Goal: Task Accomplishment & Management: Complete application form

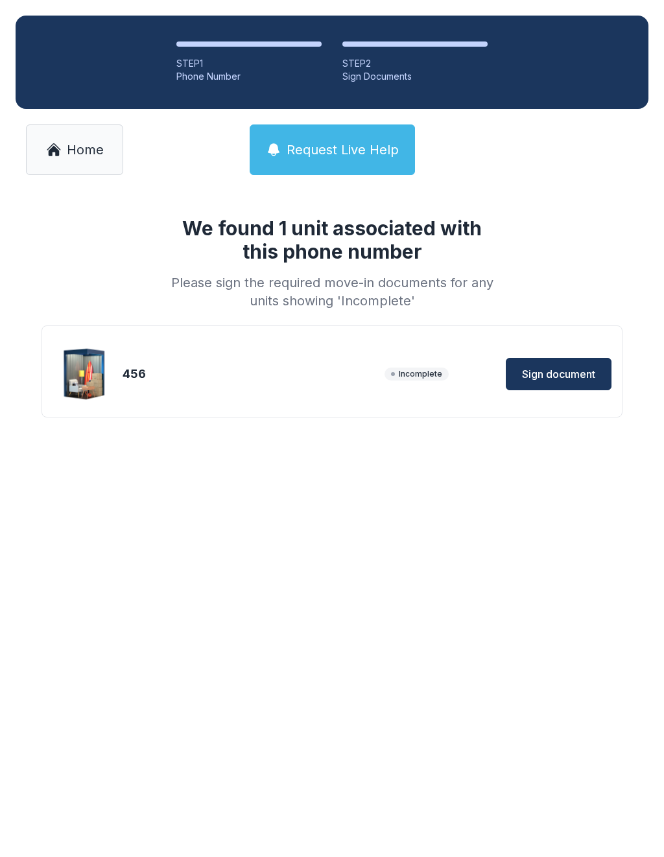
click at [80, 164] on link "Home" at bounding box center [74, 149] width 97 height 51
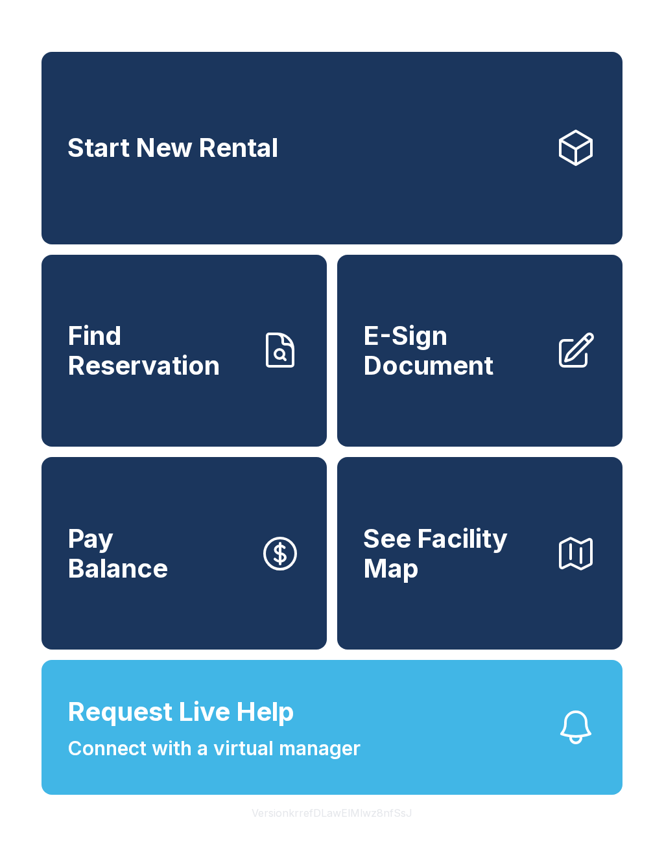
click at [484, 375] on span "E-Sign Document" at bounding box center [454, 350] width 182 height 59
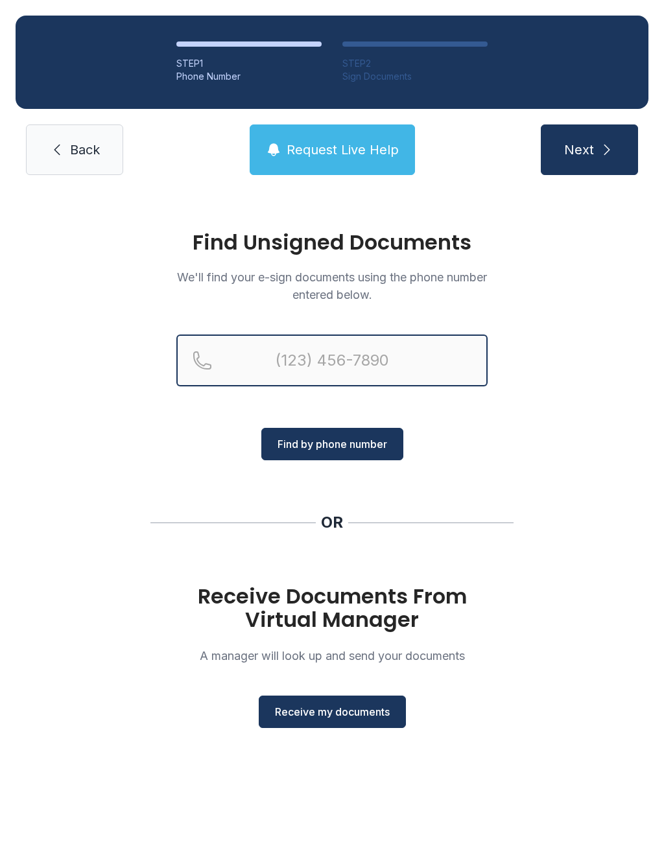
click at [297, 353] on input "Reservation phone number" at bounding box center [331, 360] width 311 height 52
type input "(9"
click at [580, 485] on div "Find Unsigned Documents We'll find your e-sign documents using the phone number…" at bounding box center [332, 485] width 664 height 589
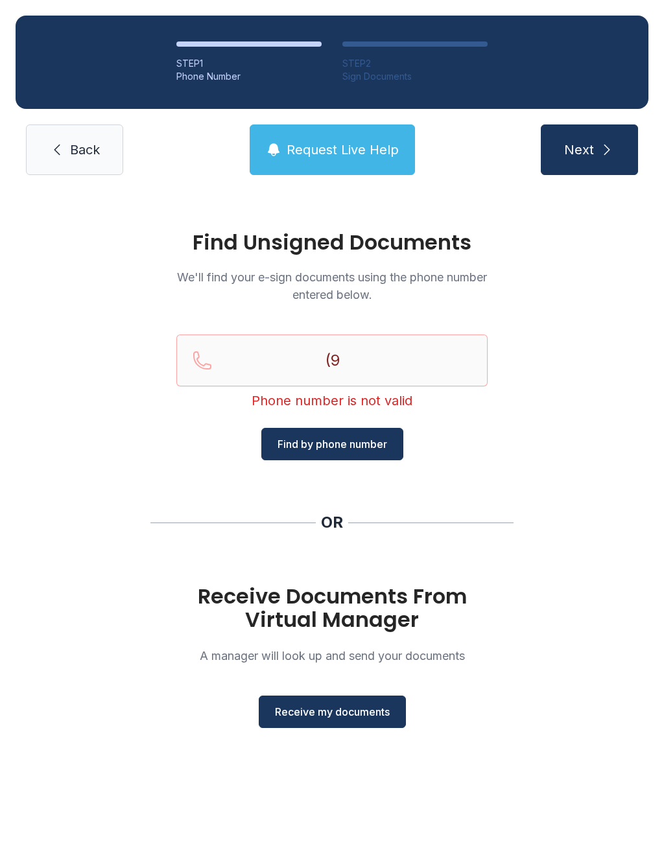
click at [345, 718] on span "Receive my documents" at bounding box center [332, 712] width 115 height 16
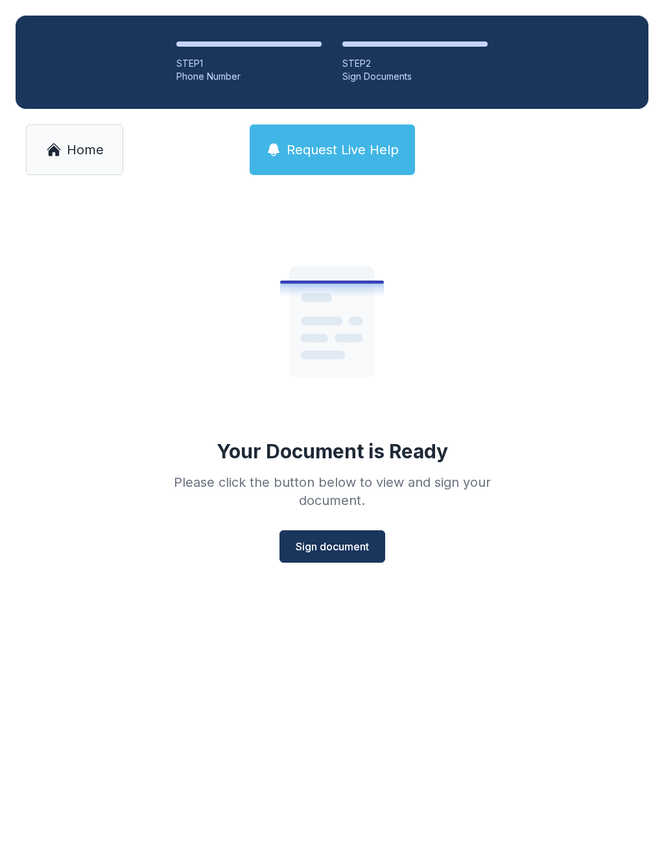
click at [340, 550] on span "Sign document" at bounding box center [332, 547] width 73 height 16
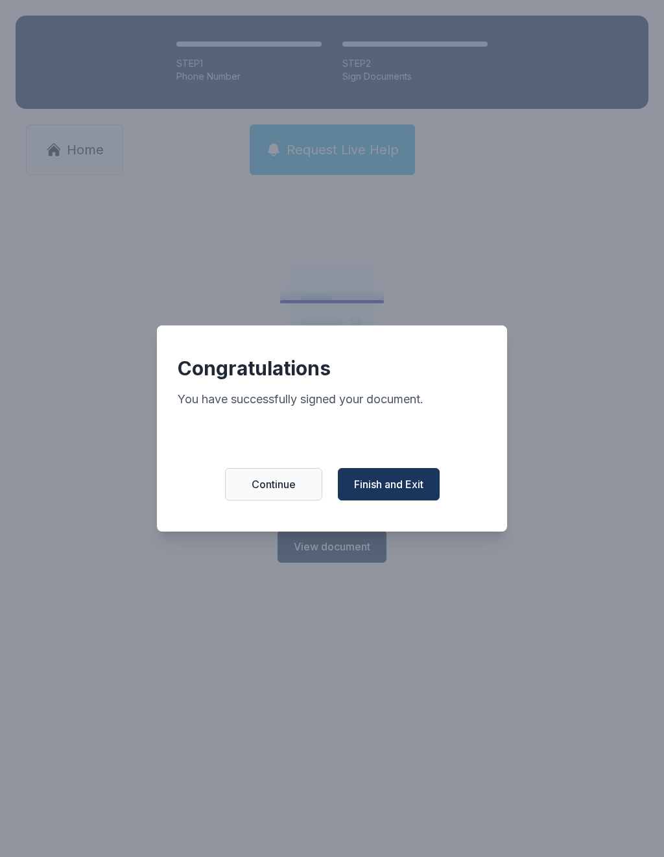
click at [400, 491] on span "Finish and Exit" at bounding box center [388, 484] width 69 height 16
